Goal: Complete application form

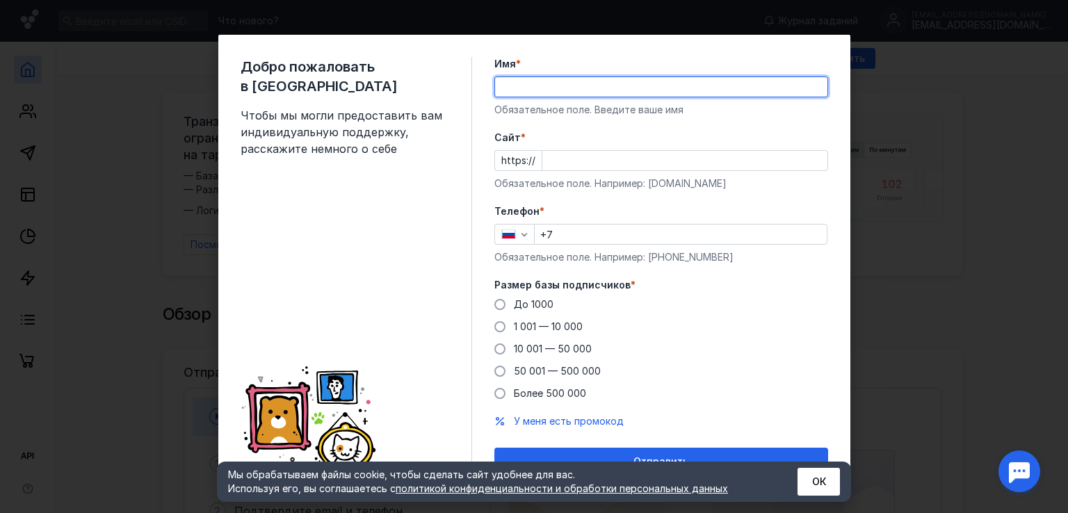
drag, startPoint x: 0, startPoint y: 0, endPoint x: 543, endPoint y: 85, distance: 549.7
click at [543, 85] on input "Имя *" at bounding box center [661, 86] width 332 height 19
type input "L"
type input "[PERSON_NAME]"
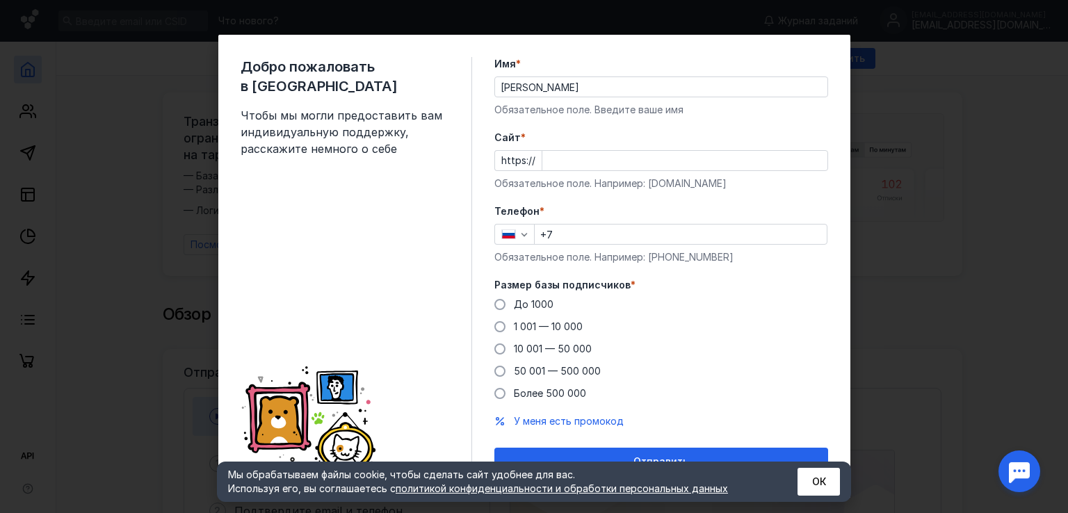
click at [734, 131] on label "Cайт *" at bounding box center [661, 138] width 334 height 14
click at [734, 151] on input "Cайт *" at bounding box center [684, 160] width 285 height 19
click at [555, 159] on input "Cайт *" at bounding box center [684, 160] width 285 height 19
type input "в"
type input "[DOMAIN_NAME]"
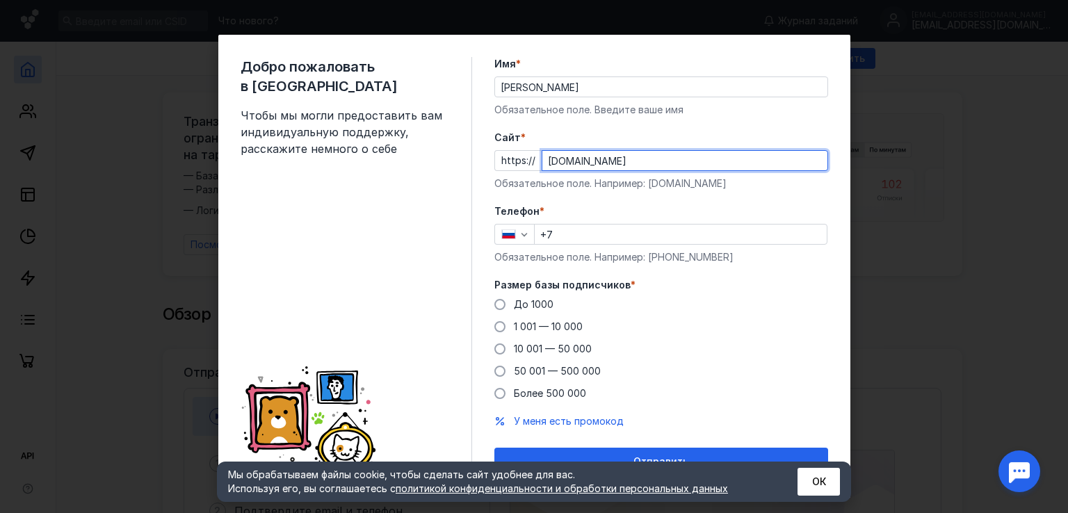
click at [588, 229] on input "+7" at bounding box center [681, 234] width 292 height 19
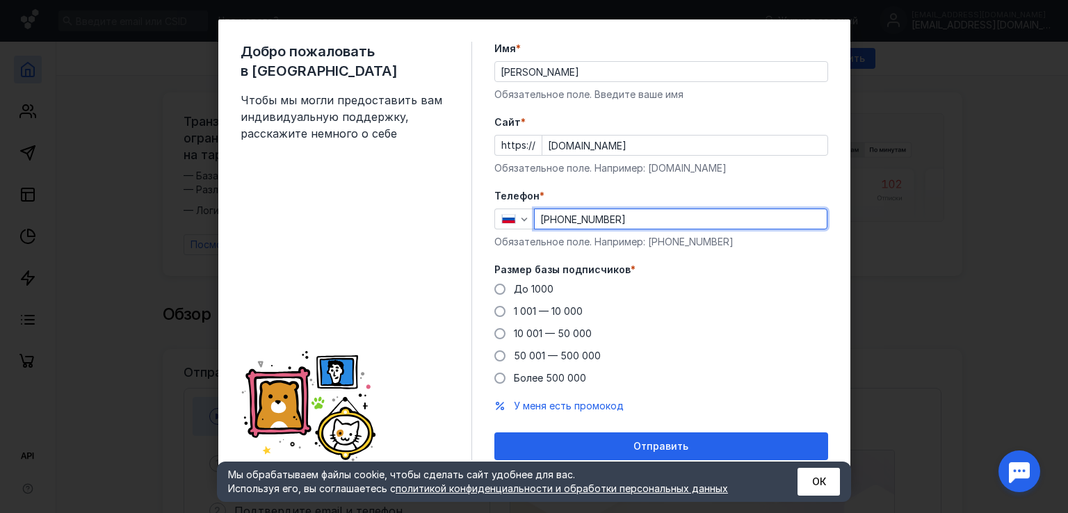
scroll to position [19, 0]
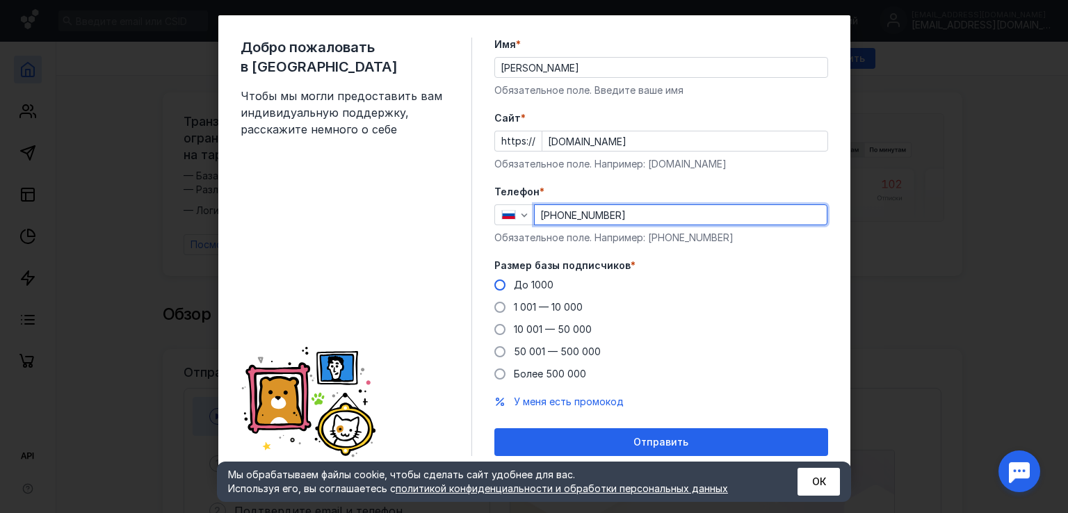
type input "[PHONE_NUMBER]"
click at [494, 284] on span at bounding box center [499, 285] width 11 height 11
click at [0, 0] on input "До 1000" at bounding box center [0, 0] width 0 height 0
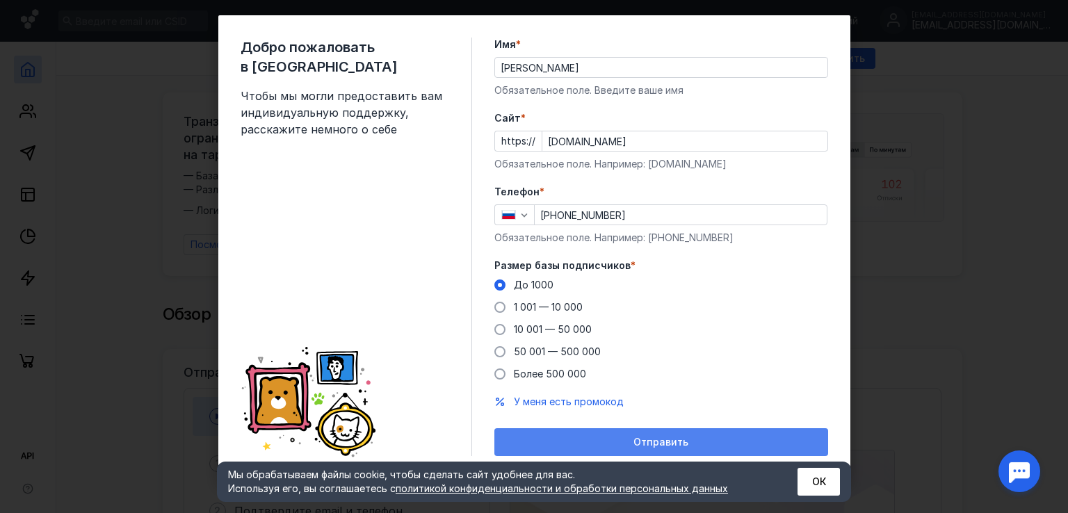
click at [610, 442] on div "Отправить" at bounding box center [661, 443] width 320 height 12
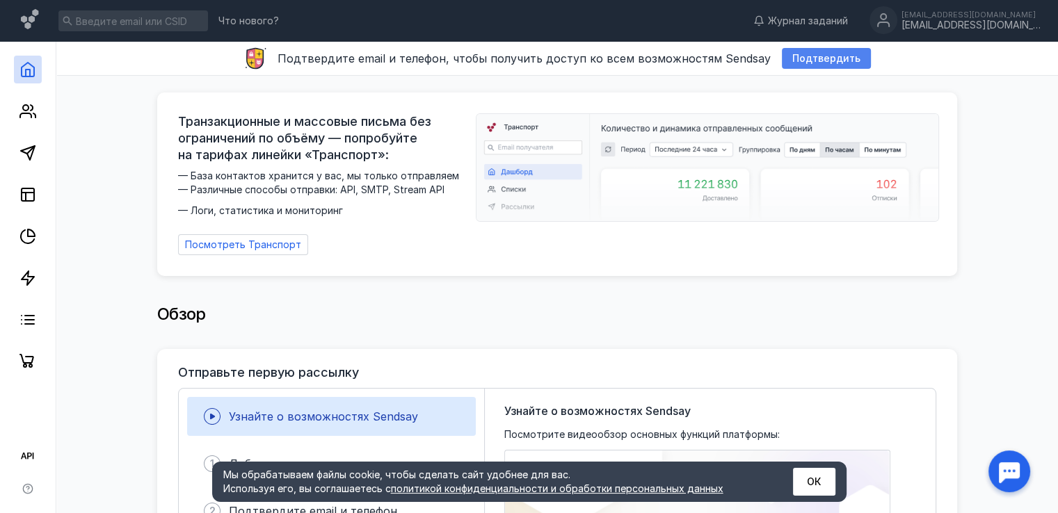
click at [800, 67] on div "Подтвердить" at bounding box center [826, 58] width 89 height 21
